Goal: Ask a question: Seek information or help from site administrators or community

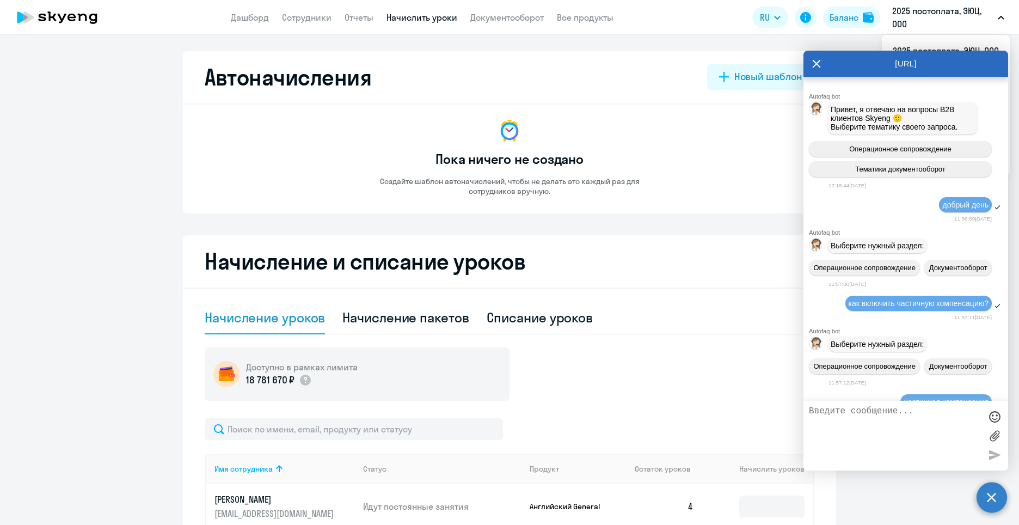
select select "10"
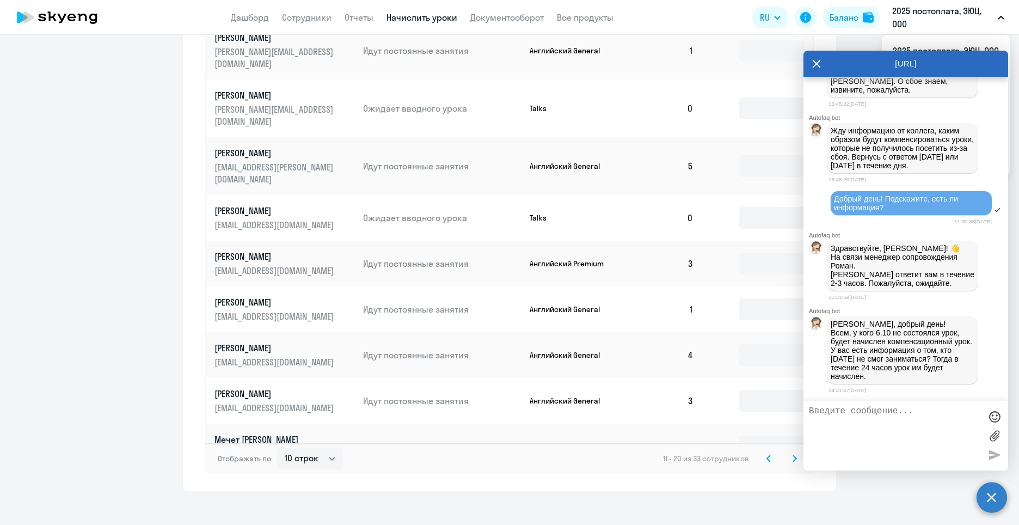
click at [918, 422] on textarea at bounding box center [895, 435] width 172 height 59
click at [913, 420] on textarea at bounding box center [895, 435] width 172 height 59
type textarea "L"
type textarea ","
click at [849, 412] on textarea "У меня .Крыловаой [PERSON_NAME] и [PERSON_NAME]" at bounding box center [895, 435] width 172 height 59
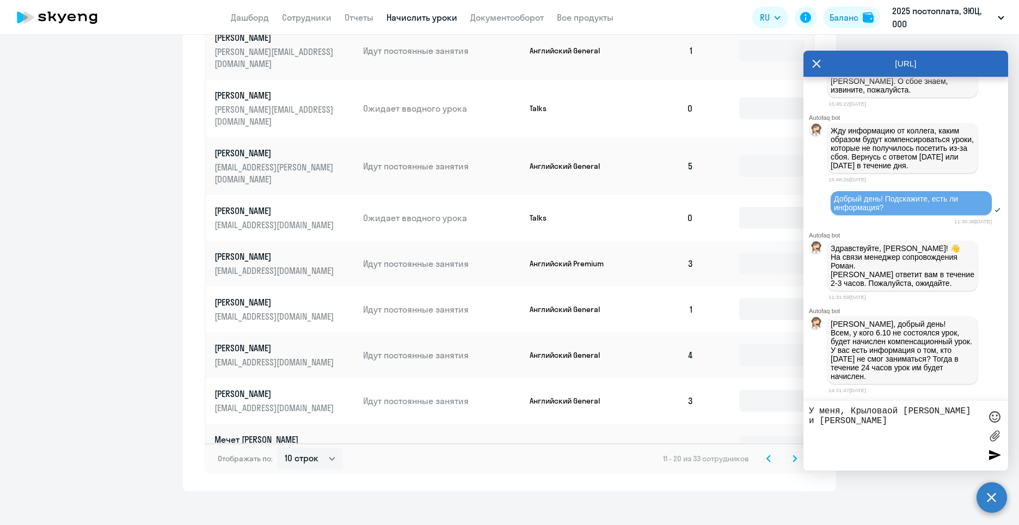
drag, startPoint x: 885, startPoint y: 410, endPoint x: 895, endPoint y: 413, distance: 10.0
click at [887, 410] on textarea "У меня, Крыловаой [PERSON_NAME] и [PERSON_NAME]" at bounding box center [895, 435] width 172 height 59
type textarea "У меня, [PERSON_NAME] и [PERSON_NAME]"
click at [994, 455] on div at bounding box center [995, 455] width 16 height 16
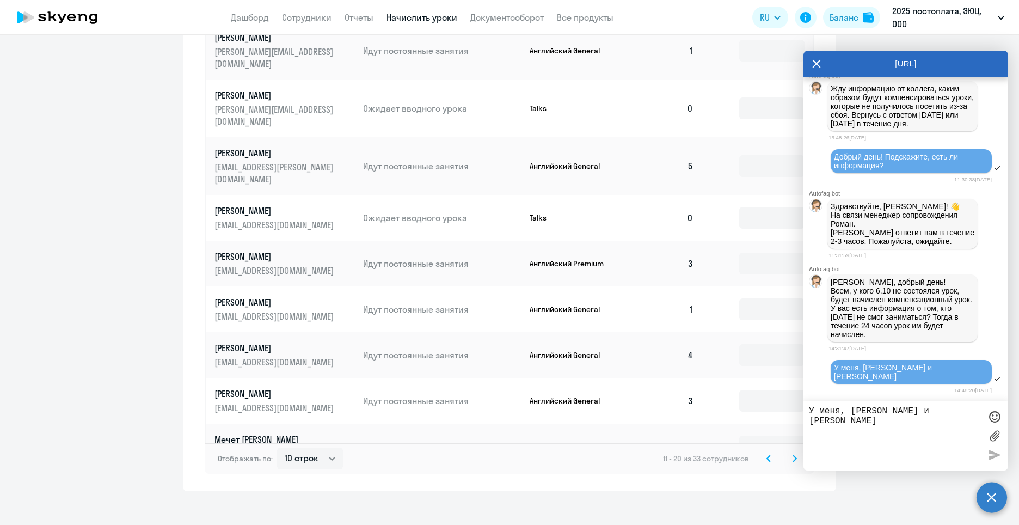
scroll to position [2483, 0]
click at [894, 438] on textarea "У меня, [PERSON_NAME] и [PERSON_NAME]" at bounding box center [895, 435] width 172 height 59
click at [817, 65] on icon at bounding box center [817, 64] width 8 height 8
